Goal: Transaction & Acquisition: Obtain resource

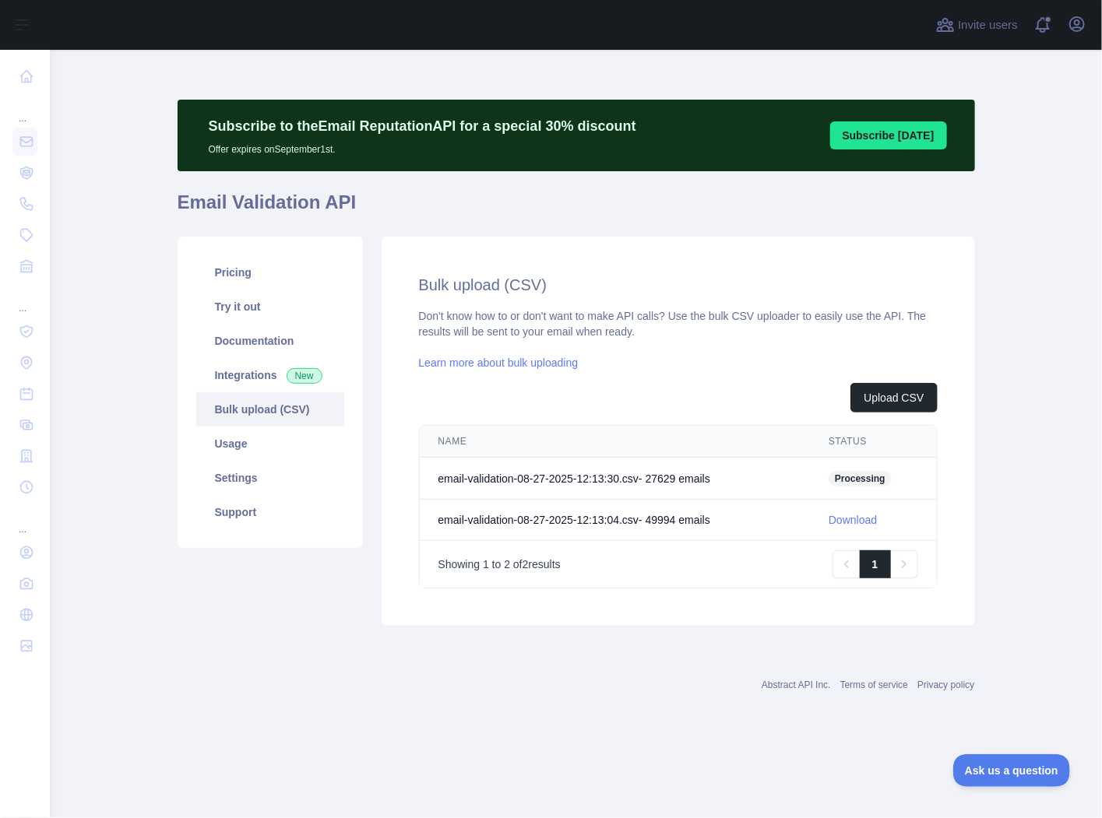
click at [702, 318] on div "Don't know how to or don't want to make API calls? Use the bulk CSV uploader to…" at bounding box center [678, 448] width 519 height 280
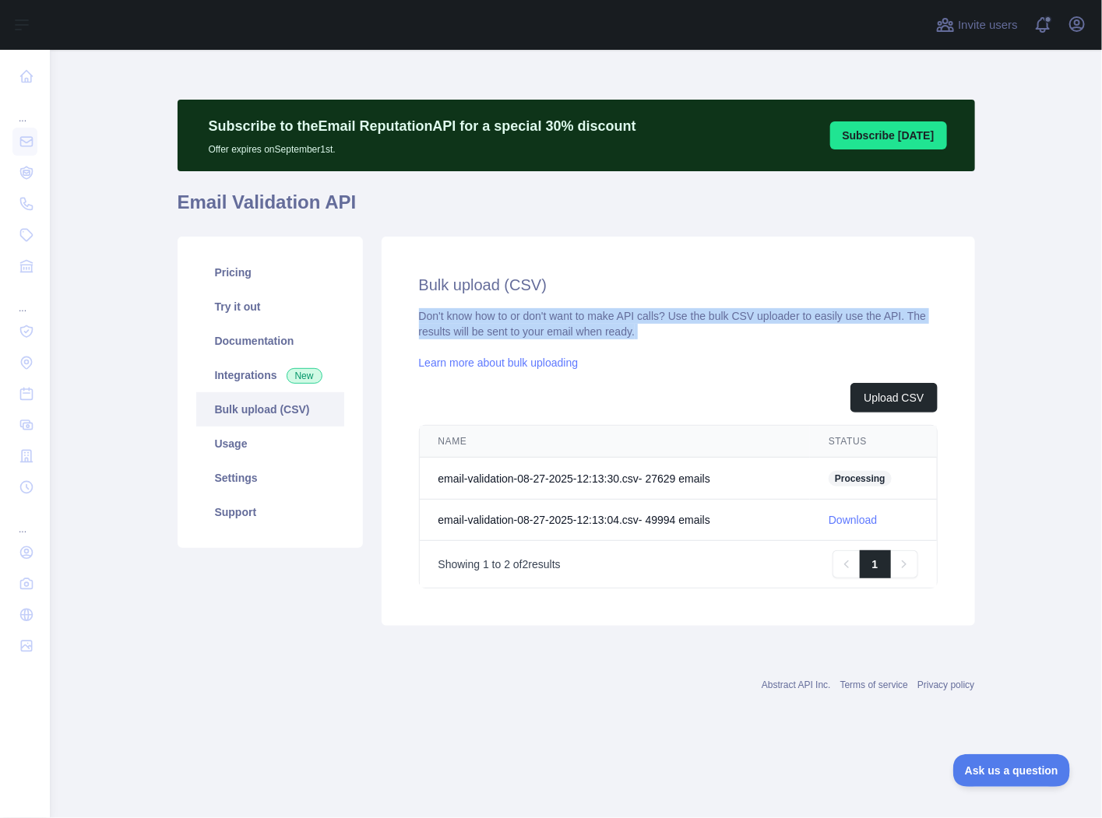
click at [702, 318] on div "Don't know how to or don't want to make API calls? Use the bulk CSV uploader to…" at bounding box center [678, 448] width 519 height 280
click at [665, 318] on div "Don't know how to or don't want to make API calls? Use the bulk CSV uploader to…" at bounding box center [678, 448] width 519 height 280
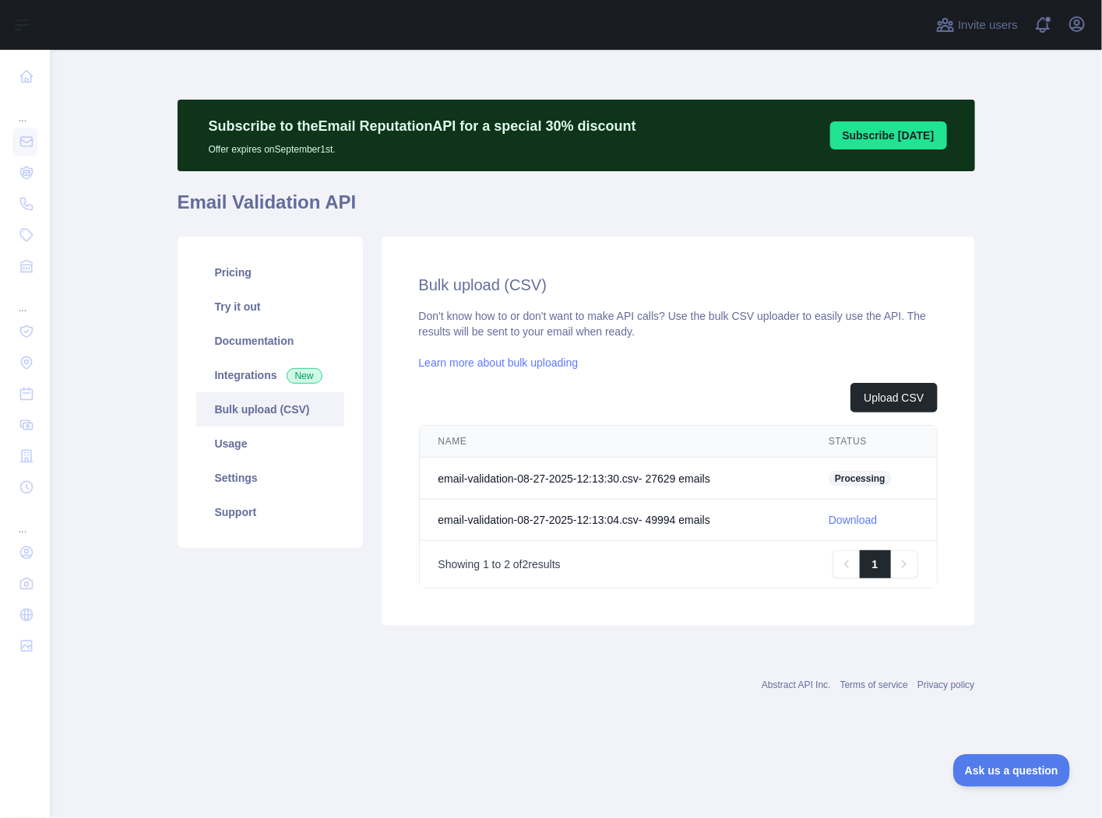
click at [564, 364] on link "Learn more about bulk uploading" at bounding box center [499, 363] width 160 height 12
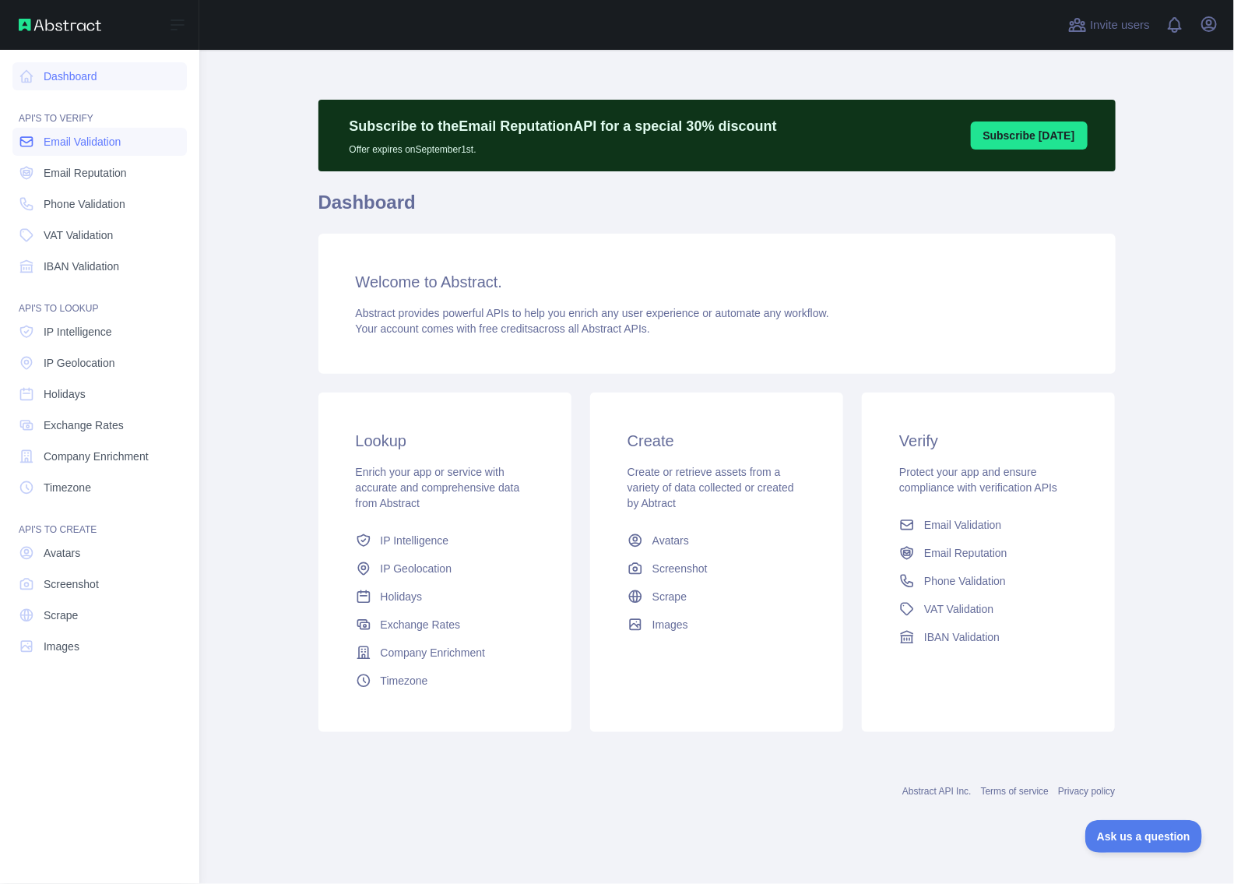
click at [69, 145] on span "Email Validation" at bounding box center [82, 142] width 77 height 16
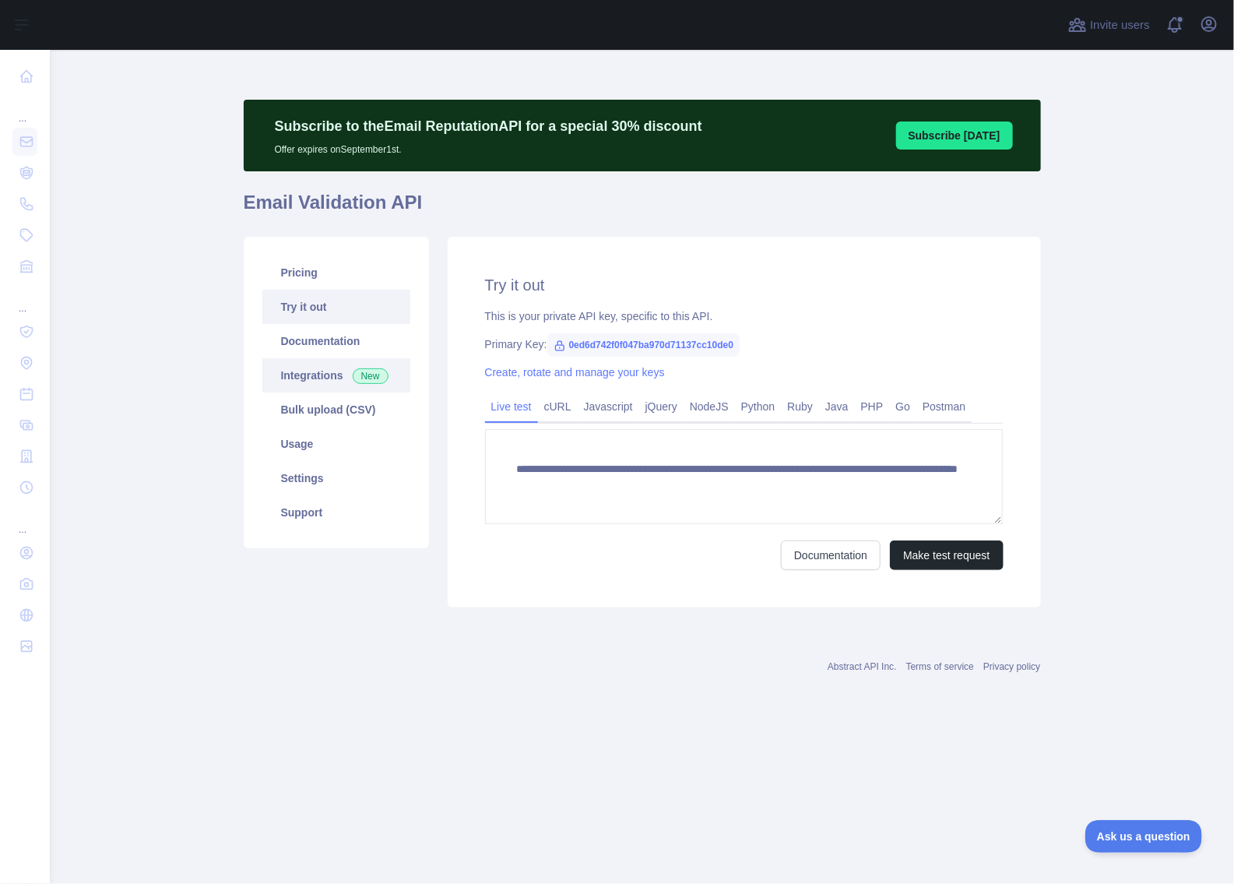
click at [322, 382] on link "Integrations New" at bounding box center [336, 375] width 148 height 34
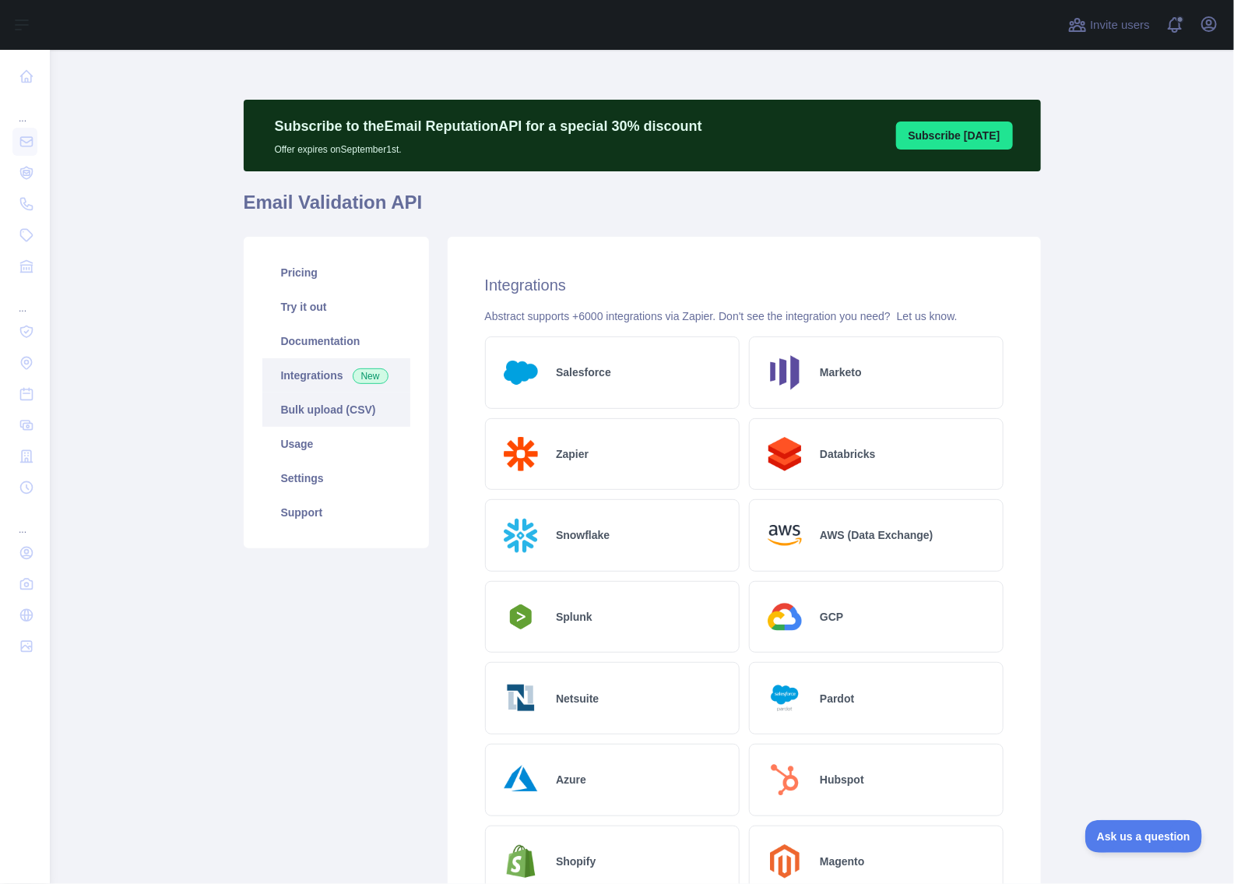
click at [315, 406] on link "Bulk upload (CSV)" at bounding box center [336, 409] width 148 height 34
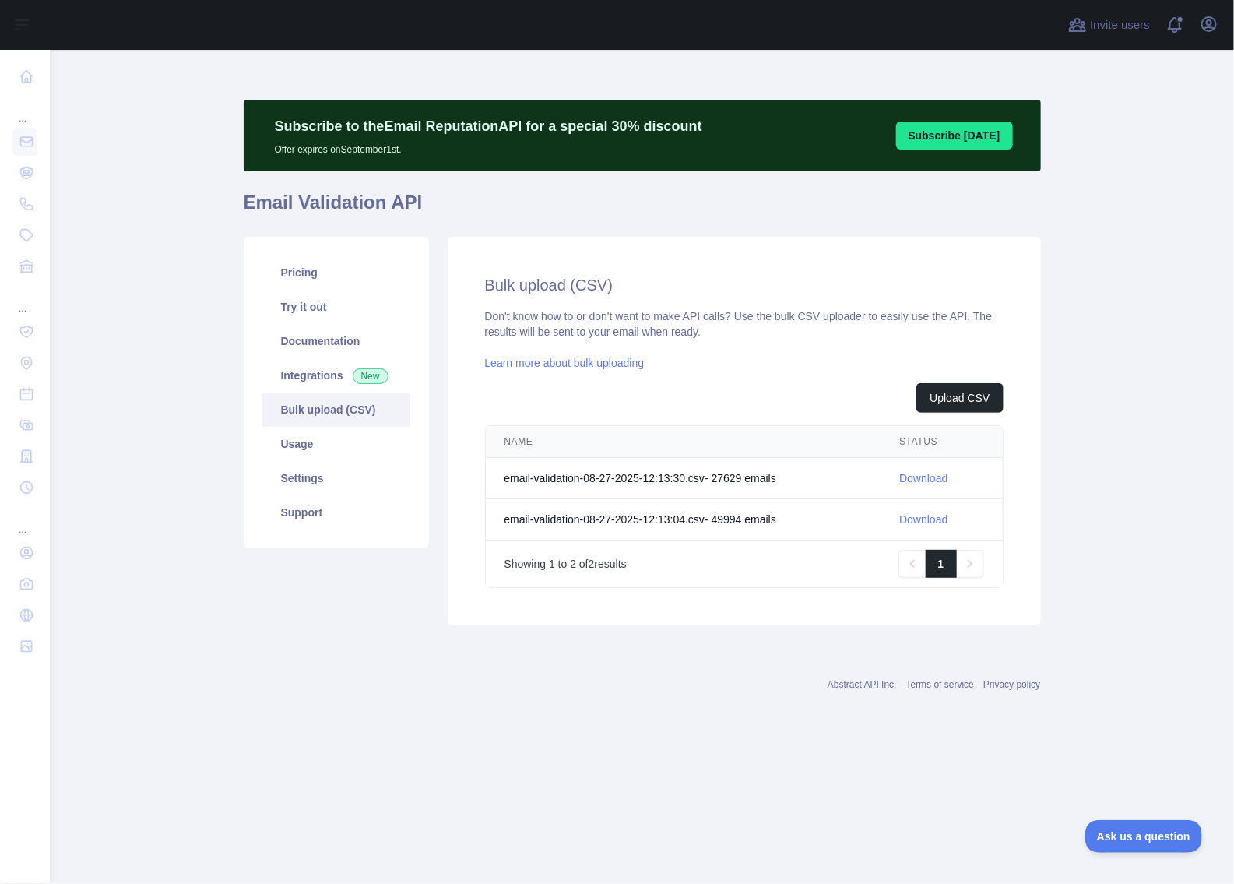
click at [924, 520] on link "Download" at bounding box center [923, 519] width 48 height 12
click at [929, 477] on link "Download" at bounding box center [923, 478] width 48 height 12
click at [585, 360] on link "Learn more about bulk uploading" at bounding box center [565, 363] width 160 height 12
